Goal: Check status: Check status

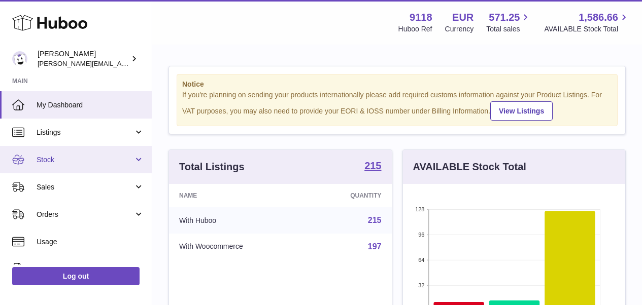
scroll to position [158, 222]
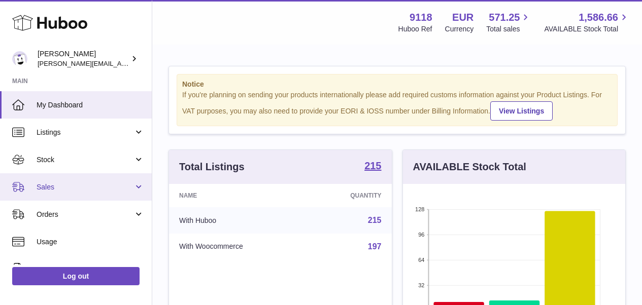
click at [53, 179] on link "Sales" at bounding box center [76, 187] width 152 height 27
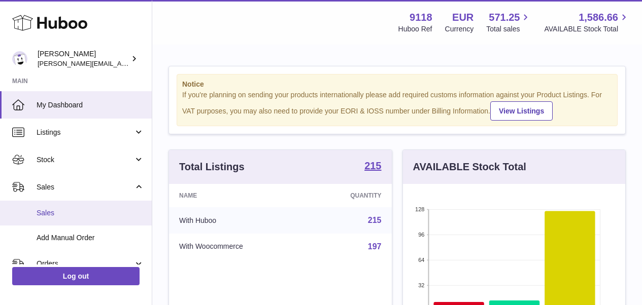
click at [50, 215] on span "Sales" at bounding box center [91, 214] width 108 height 10
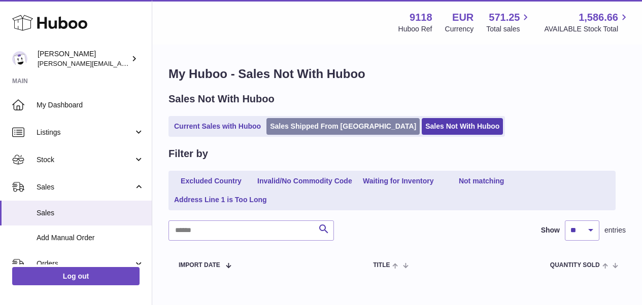
click at [328, 126] on link "Sales Shipped From Huboo" at bounding box center [342, 126] width 153 height 17
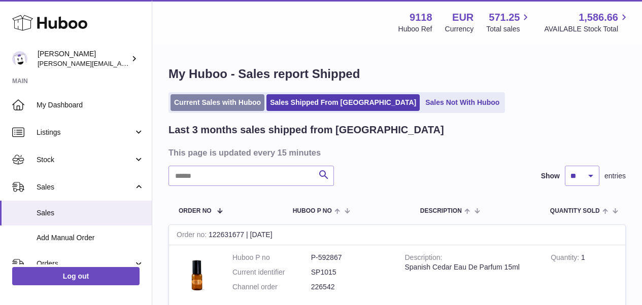
click at [246, 107] on link "Current Sales with Huboo" at bounding box center [217, 102] width 94 height 17
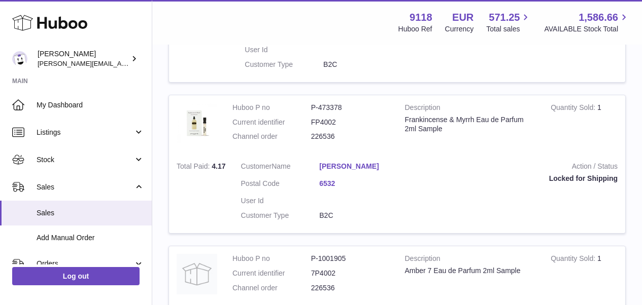
scroll to position [1518, 0]
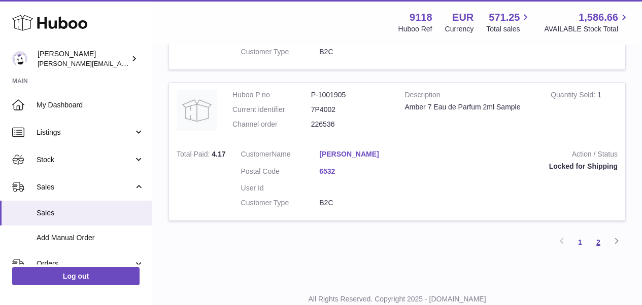
click at [601, 233] on link "2" at bounding box center [598, 242] width 18 height 18
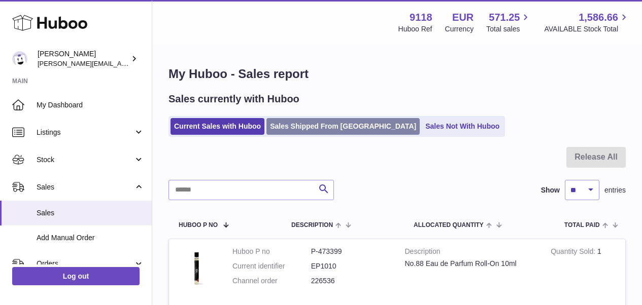
click at [294, 125] on link "Sales Shipped From [GEOGRAPHIC_DATA]" at bounding box center [342, 126] width 153 height 17
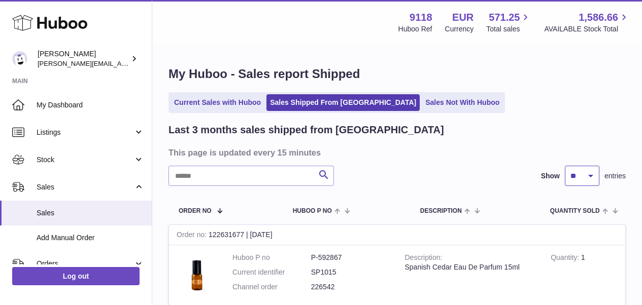
select select "**"
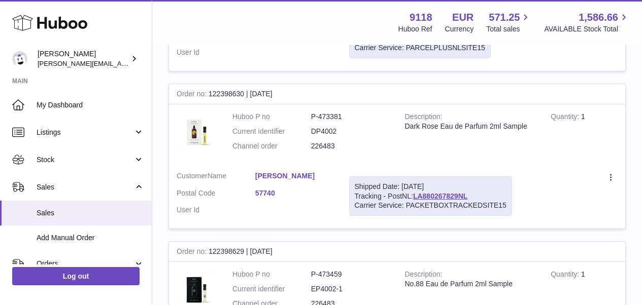
scroll to position [7807, 0]
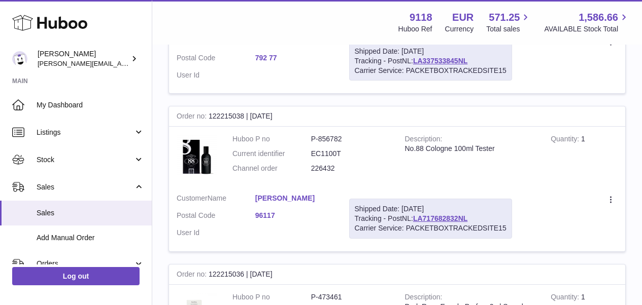
scroll to position [7833, 0]
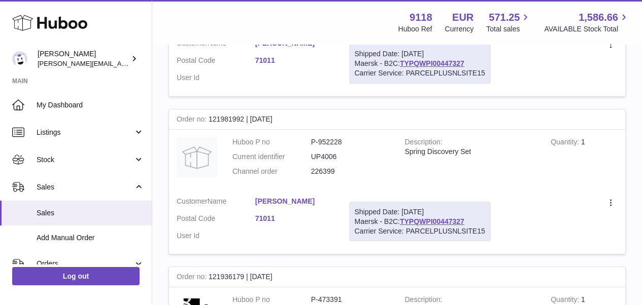
scroll to position [6359, 0]
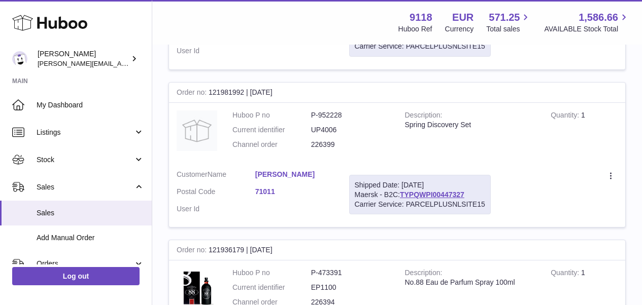
drag, startPoint x: 476, startPoint y: 194, endPoint x: 415, endPoint y: 192, distance: 61.4
copy link "LA217776108NL"
